Goal: Task Accomplishment & Management: Use online tool/utility

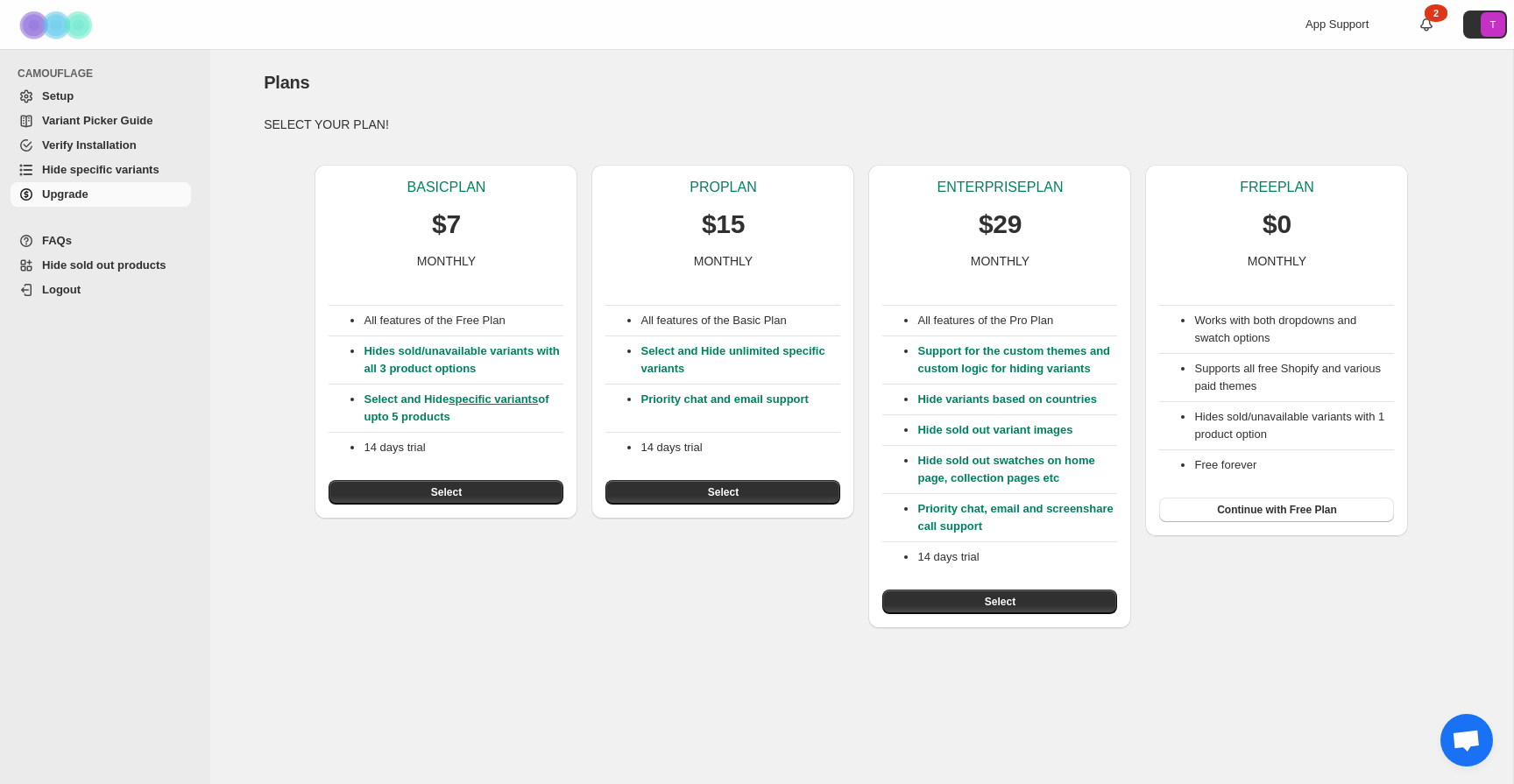
click at [726, 494] on span "Select" at bounding box center [723, 492] width 30 height 14
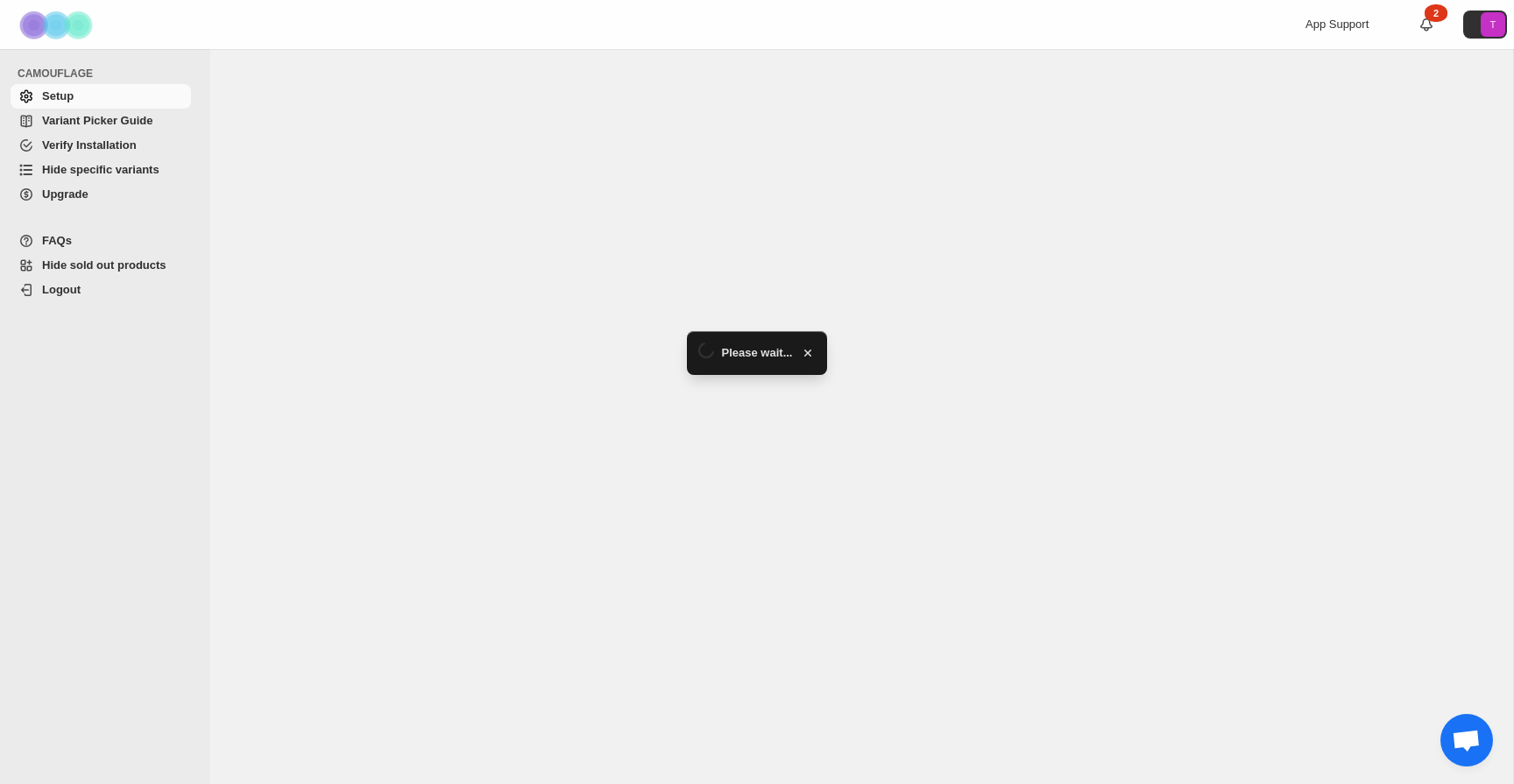
select select "******"
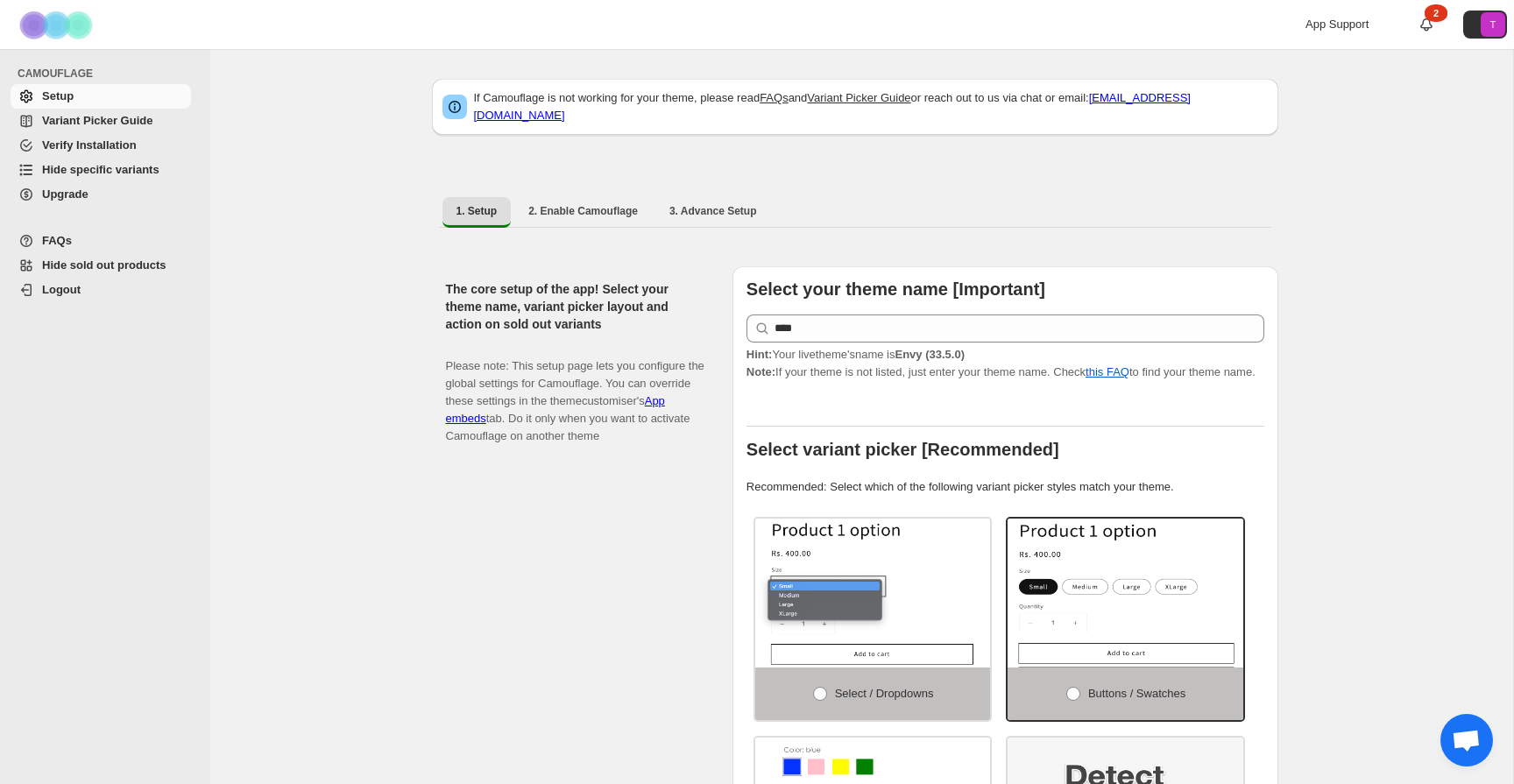
click at [52, 25] on img at bounding box center [58, 25] width 88 height 49
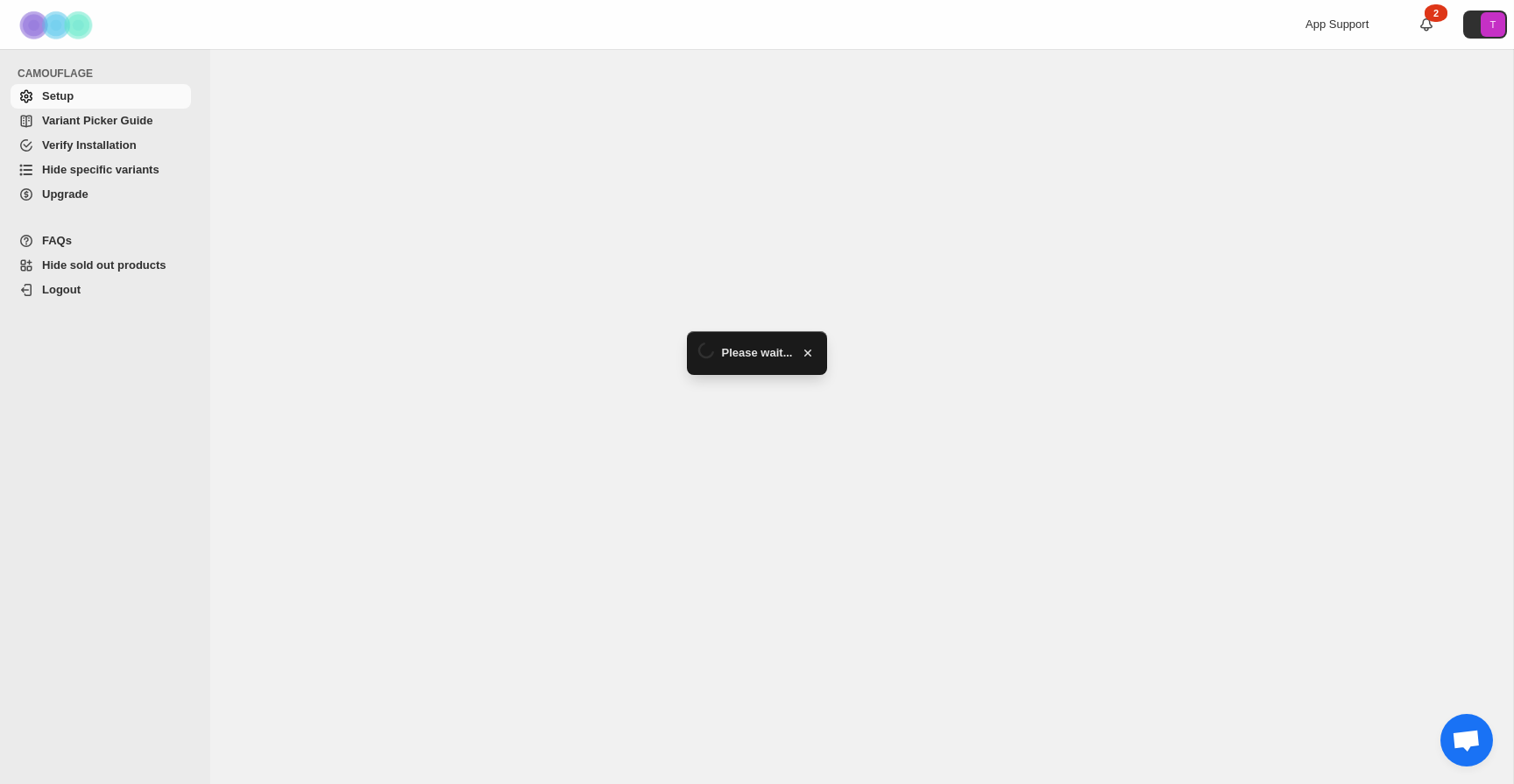
select select "******"
